Goal: Communication & Community: Answer question/provide support

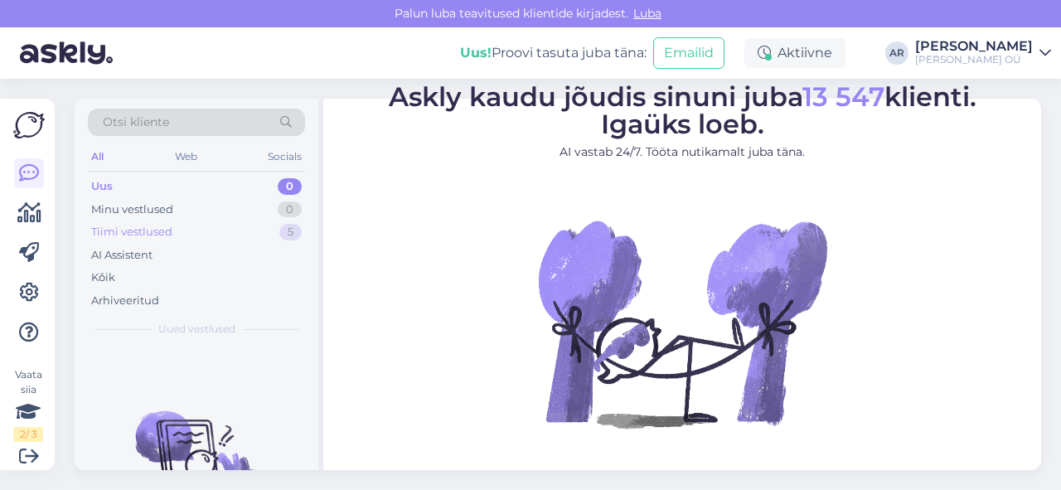
click at [232, 234] on div "Tiimi vestlused 5" at bounding box center [196, 231] width 217 height 23
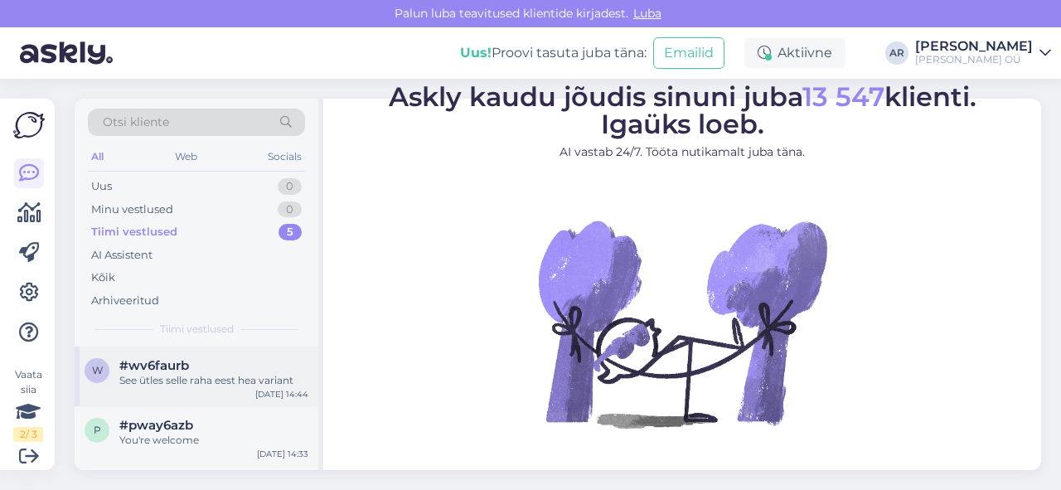
click at [278, 362] on div "#wv6faurb" at bounding box center [213, 365] width 189 height 15
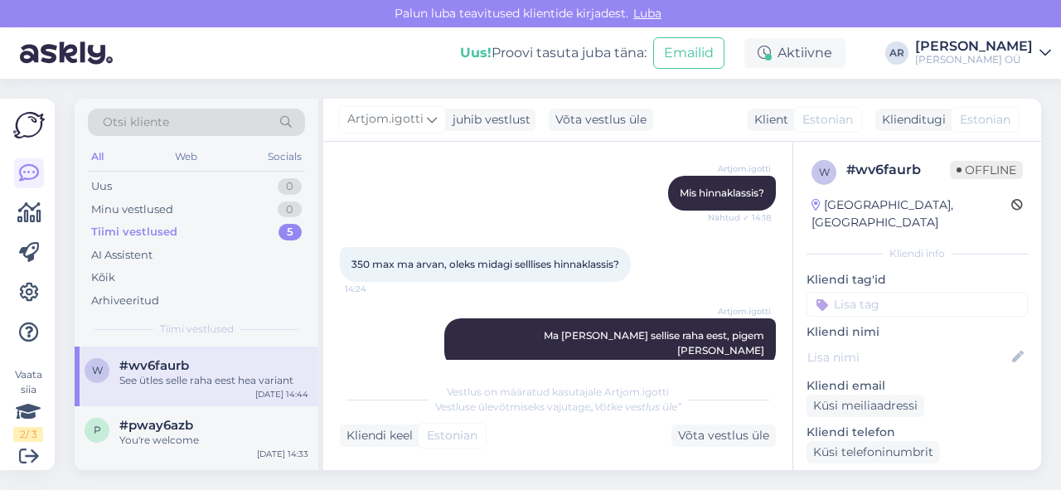
scroll to position [318, 0]
click at [214, 428] on div "#pway6azb" at bounding box center [213, 425] width 189 height 15
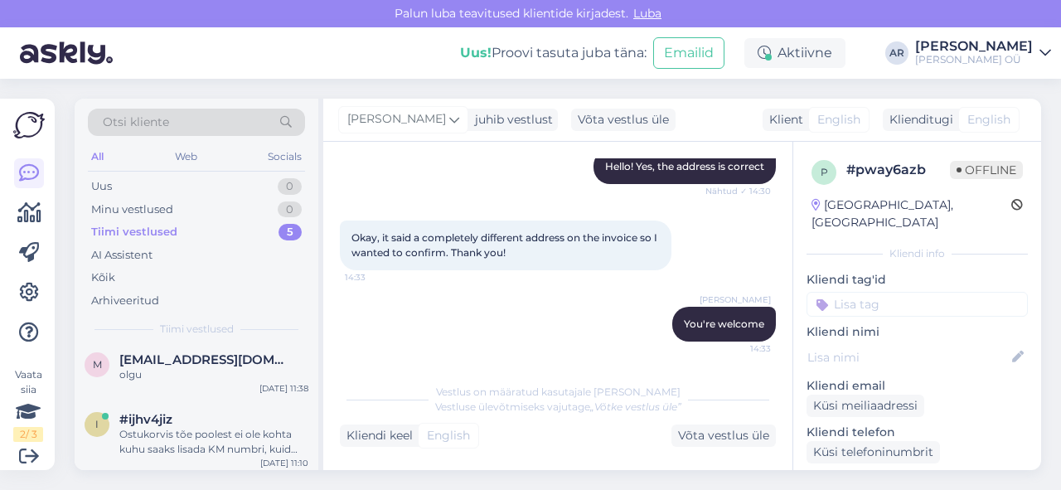
scroll to position [167, 0]
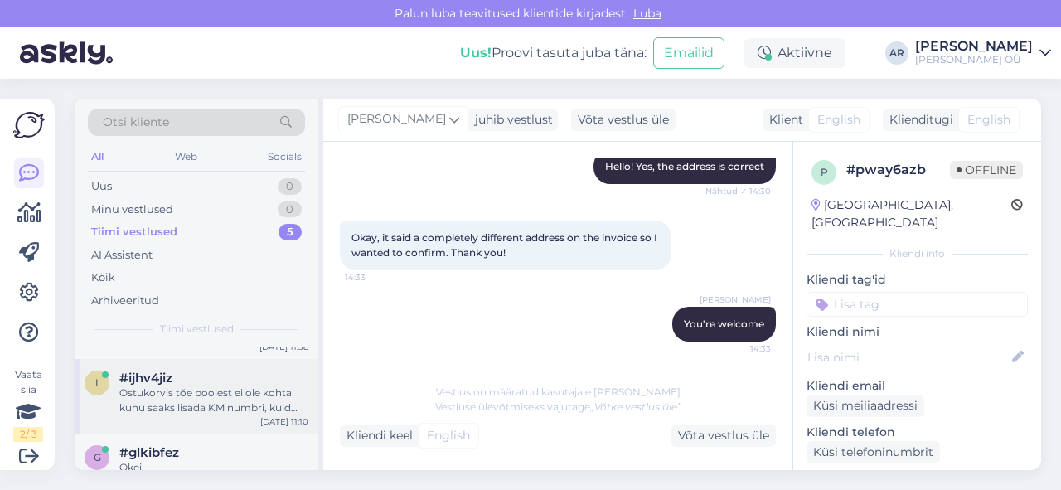
click at [296, 389] on div "Ostukorvis tõe poolest ei ole kohta kuhu saaks lisada KM numbri, kuid saab ikka…" at bounding box center [213, 400] width 189 height 30
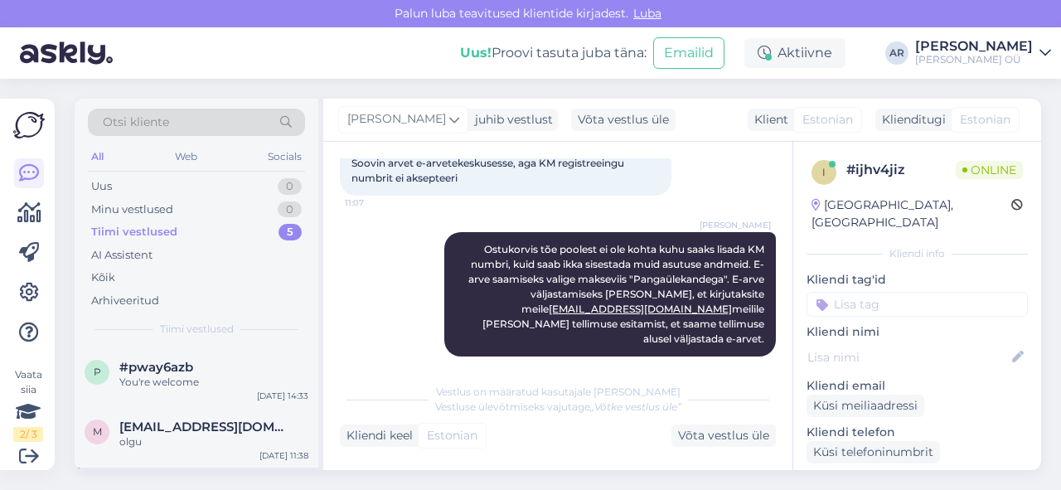
scroll to position [60, 0]
click at [292, 388] on div "Oct 1 14:33" at bounding box center [282, 394] width 51 height 12
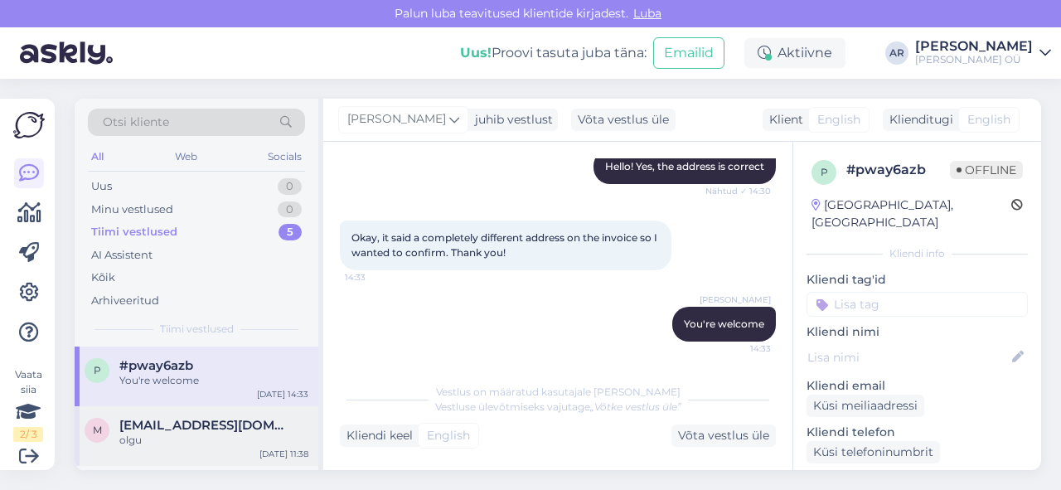
click at [292, 424] on div "merlemalvis@gmail.com" at bounding box center [213, 425] width 189 height 15
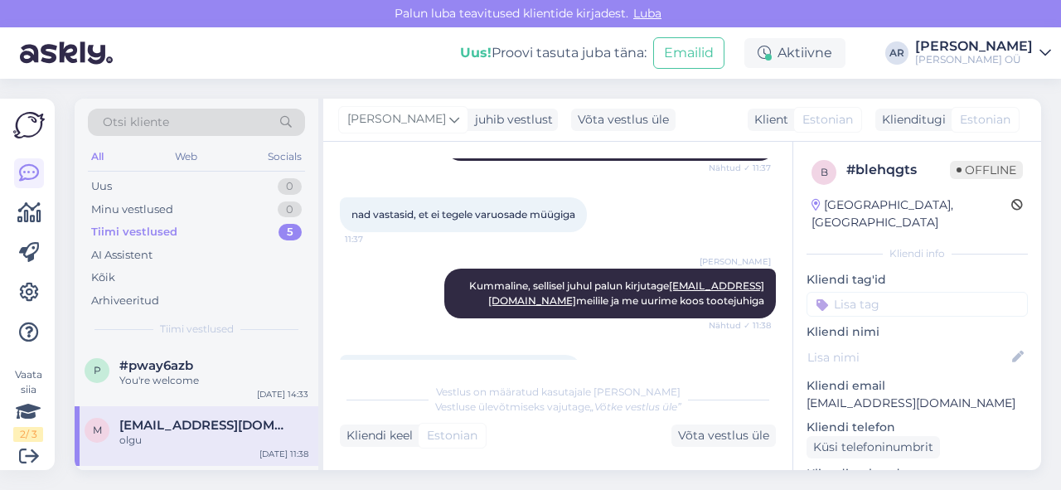
scroll to position [2052, 0]
